Goal: Transaction & Acquisition: Book appointment/travel/reservation

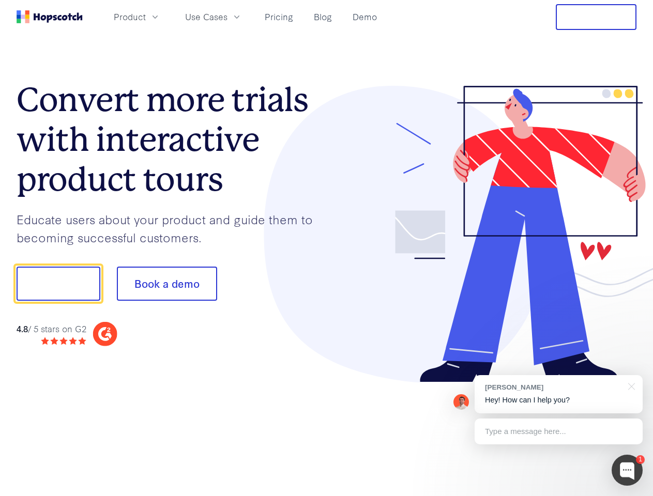
click at [327, 248] on div at bounding box center [482, 234] width 310 height 297
click at [146, 17] on span "Product" at bounding box center [130, 16] width 32 height 13
click at [227, 17] on span "Use Cases" at bounding box center [206, 16] width 42 height 13
click at [596, 17] on button "Free Trial" at bounding box center [596, 17] width 81 height 26
click at [58, 284] on button "Show me!" at bounding box center [59, 284] width 84 height 34
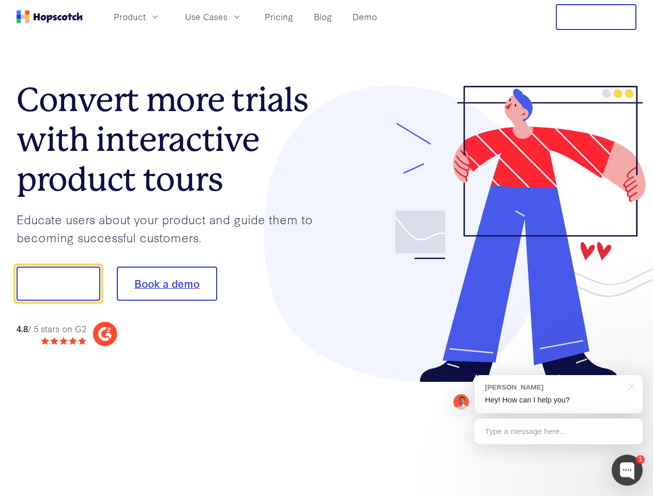
click at [166, 284] on button "Book a demo" at bounding box center [167, 284] width 100 height 34
click at [627, 470] on div at bounding box center [627, 470] width 31 height 31
click at [558, 394] on div "[PERSON_NAME] Hey! How can I help you?" at bounding box center [559, 394] width 168 height 38
click at [630, 386] on div at bounding box center [546, 282] width 194 height 345
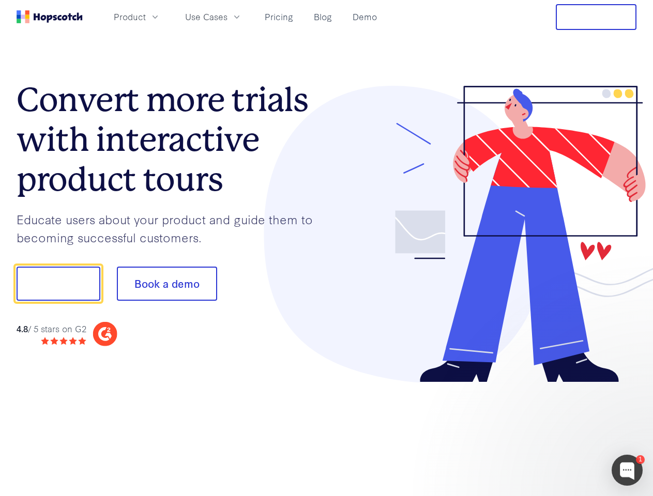
click at [558, 432] on div at bounding box center [546, 282] width 194 height 345
